Goal: Task Accomplishment & Management: Complete application form

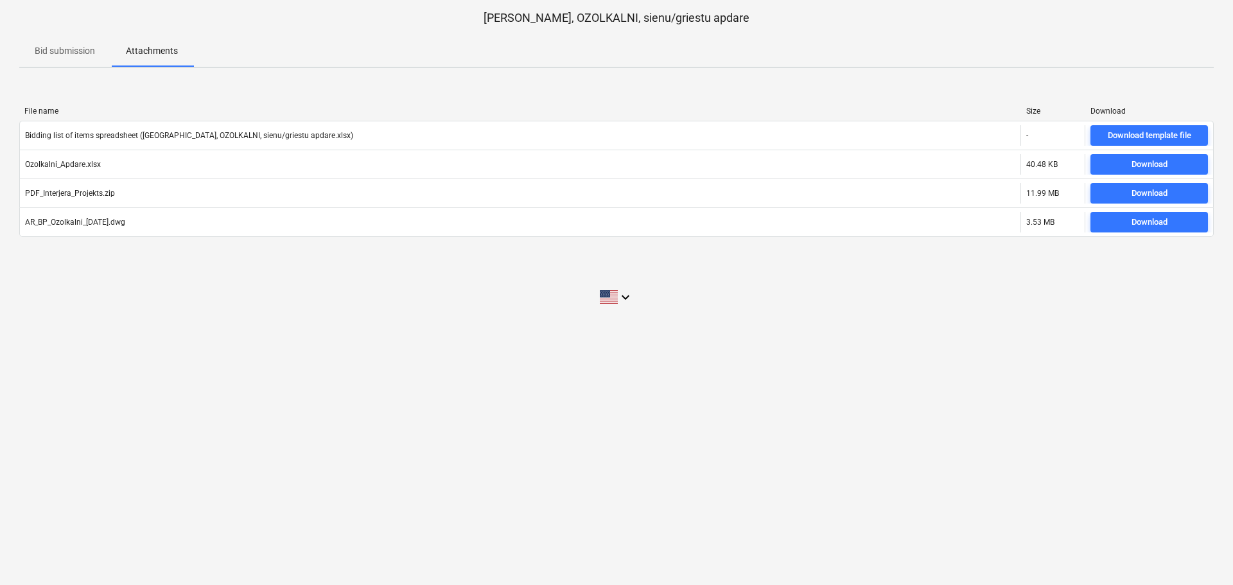
click at [63, 49] on p "Bid submission" at bounding box center [65, 50] width 60 height 13
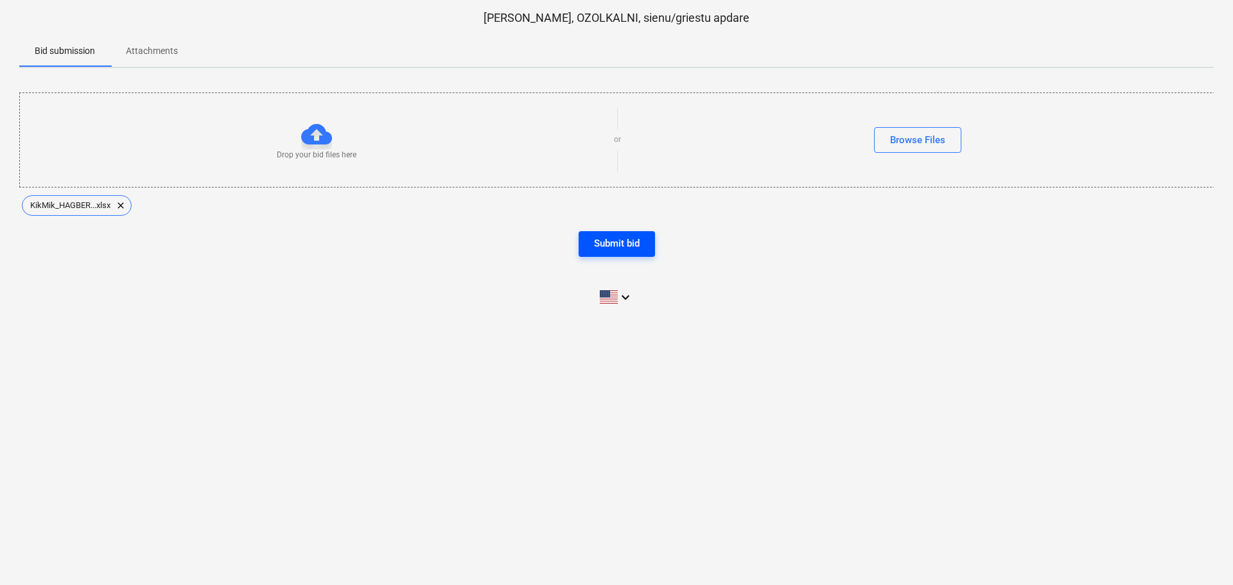
click at [619, 243] on div "Submit bid" at bounding box center [617, 243] width 46 height 17
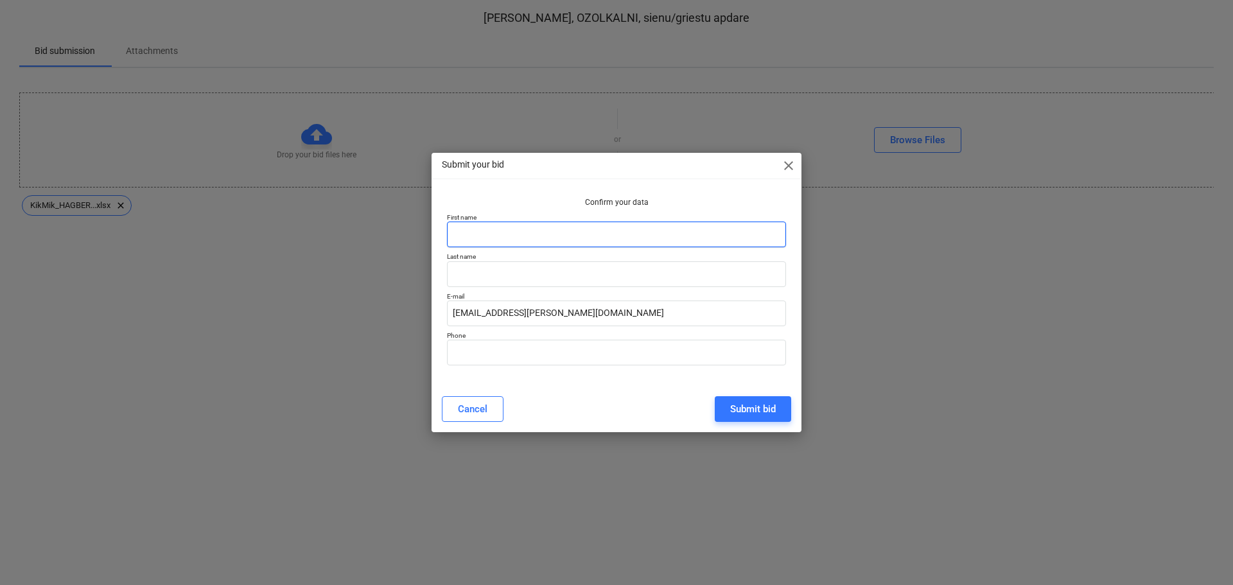
click at [642, 240] on input "text" at bounding box center [616, 235] width 339 height 26
type input "Reinis"
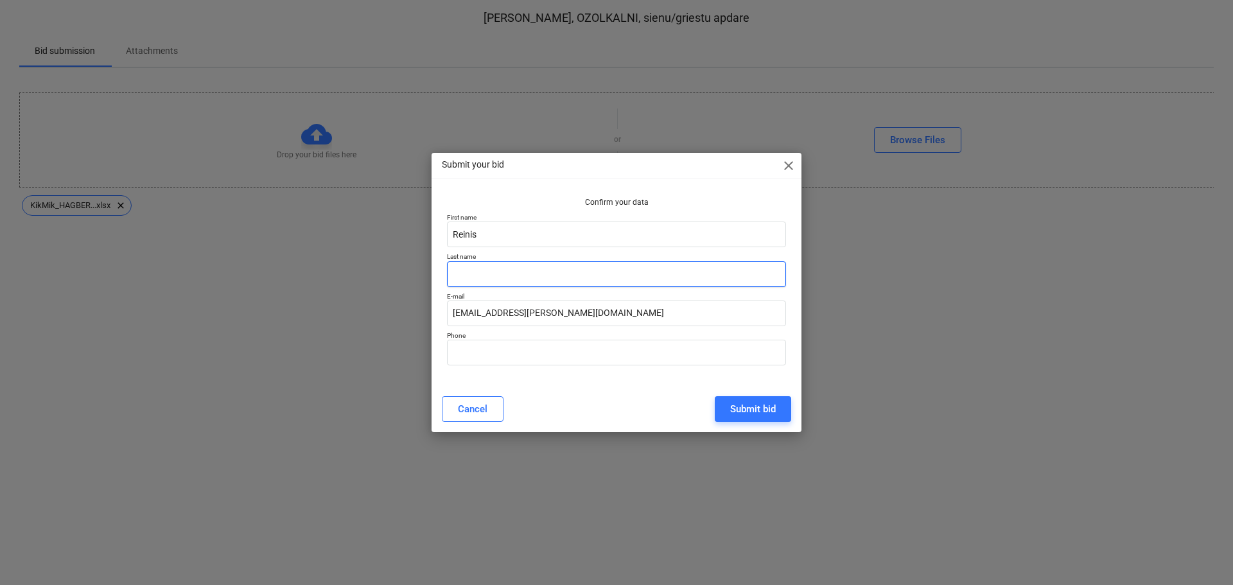
type input "Petermanis"
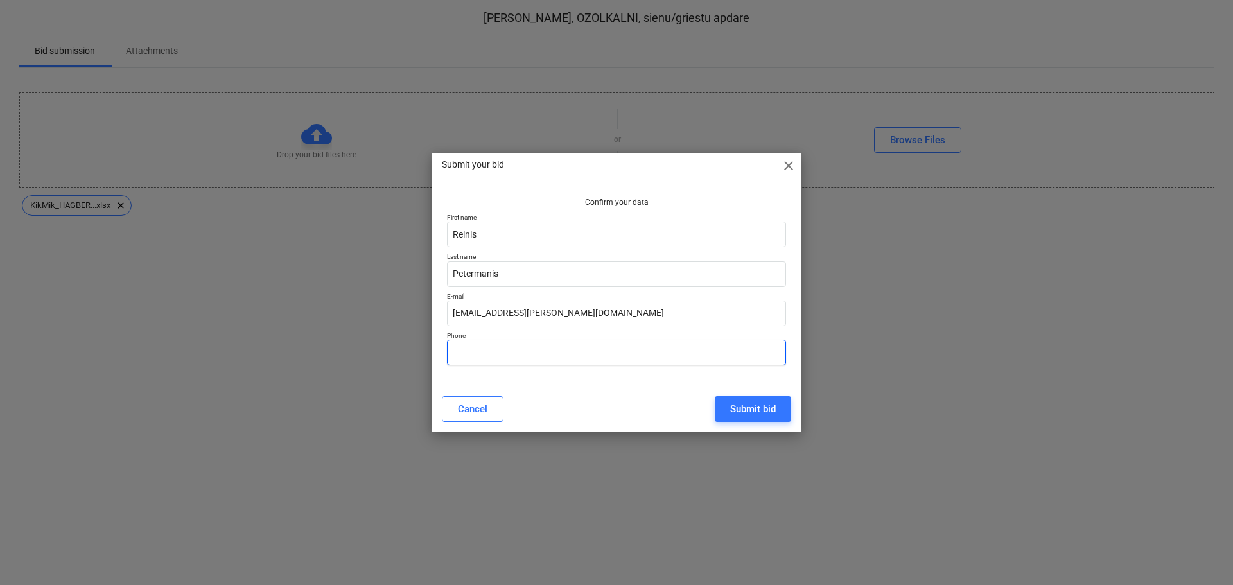
type input "29234156"
click at [749, 409] on div "Submit bid" at bounding box center [753, 409] width 46 height 17
